Goal: Check status: Check status

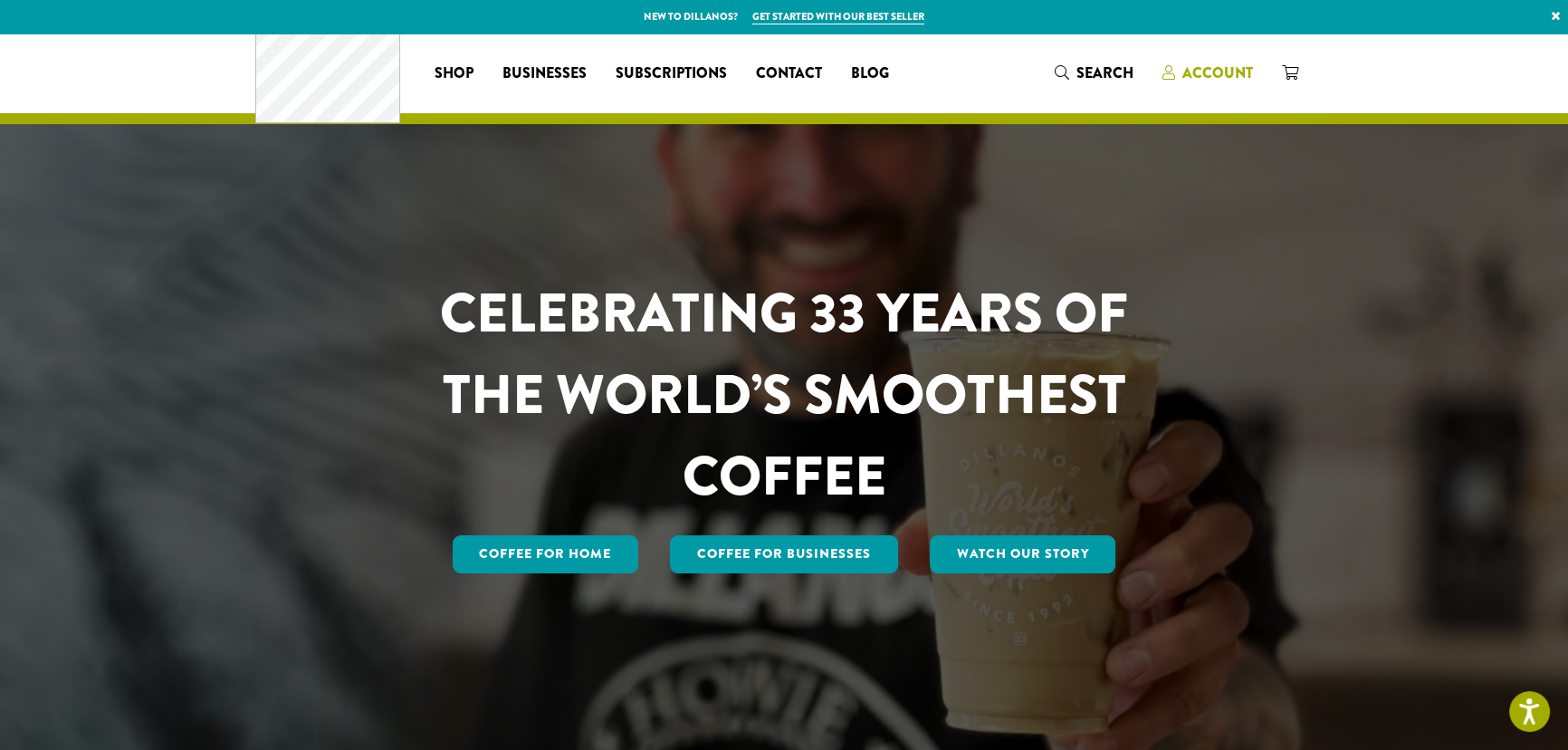
click at [1253, 75] on span "Account" at bounding box center [1208, 74] width 91 height 22
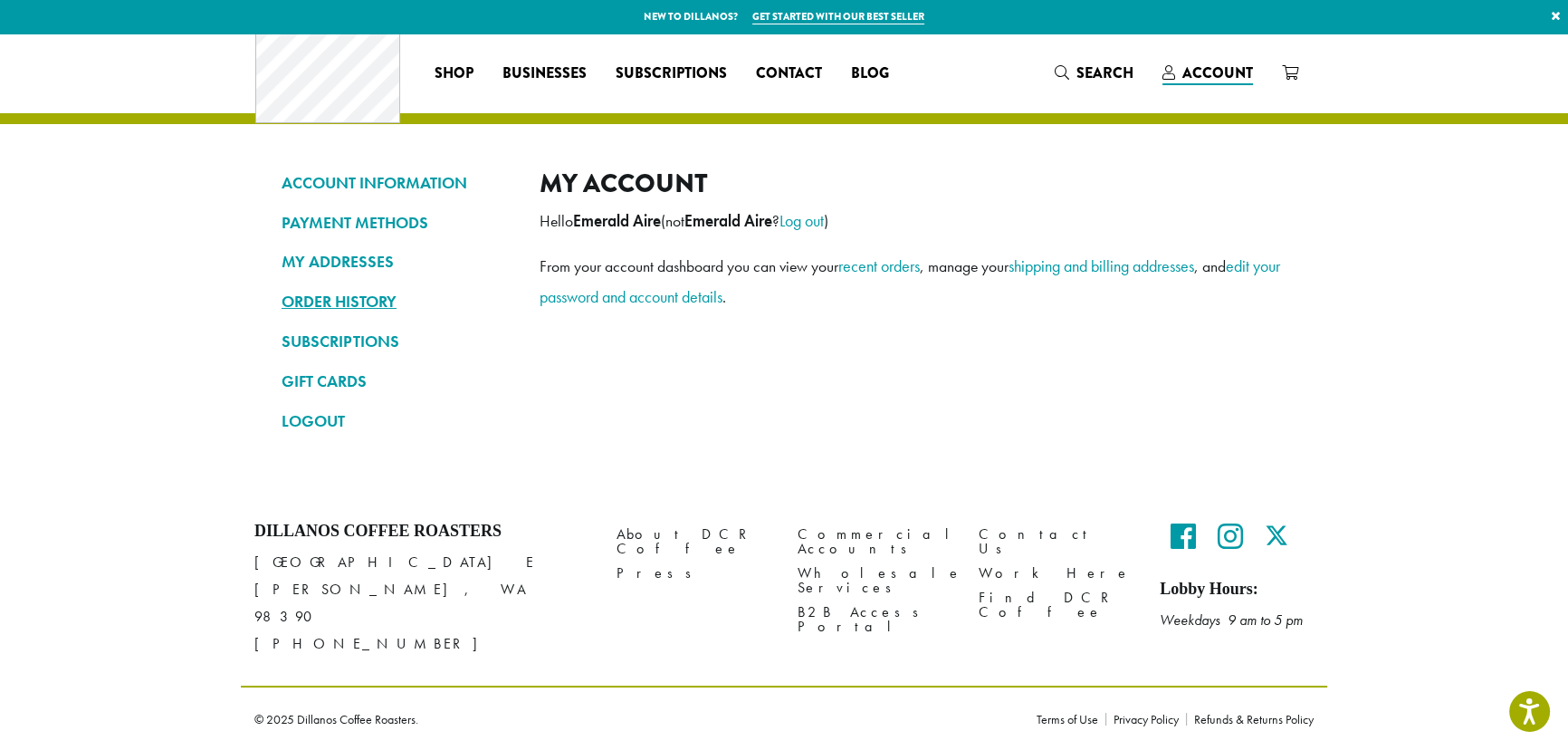
click at [281, 311] on link "ORDER HISTORY" at bounding box center [397, 302] width 231 height 31
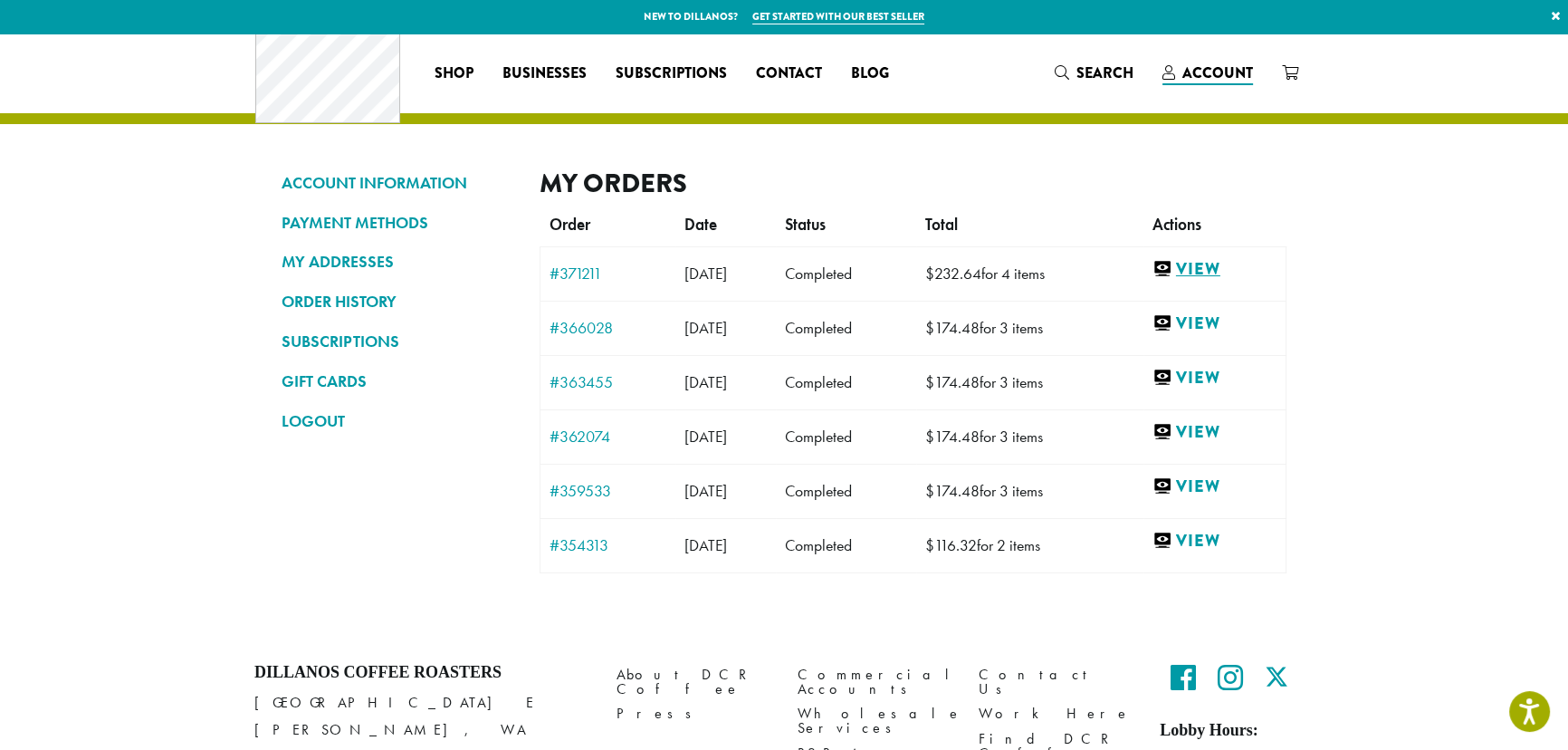
click at [1277, 281] on link "View" at bounding box center [1215, 269] width 124 height 22
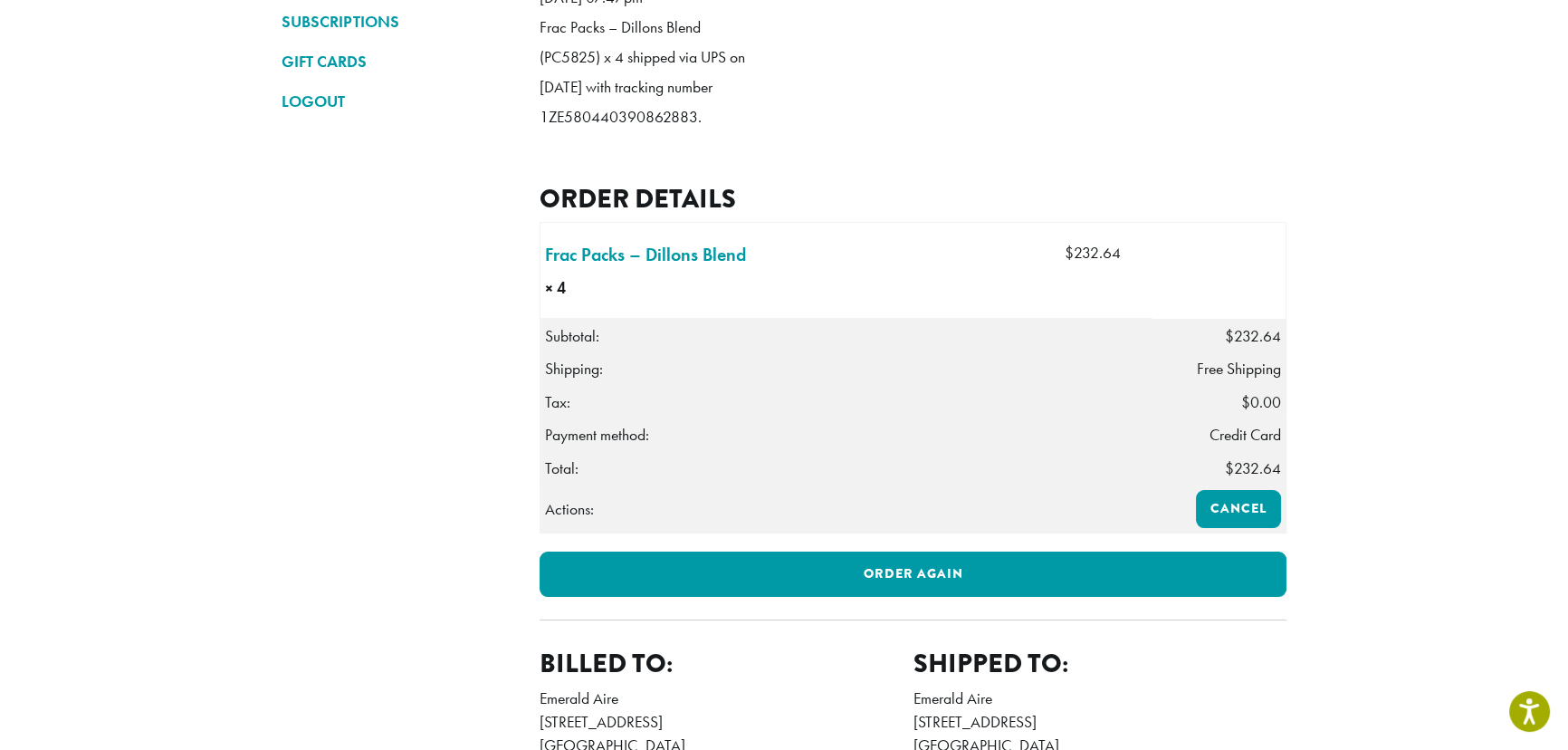
scroll to position [576, 0]
